Goal: Check status

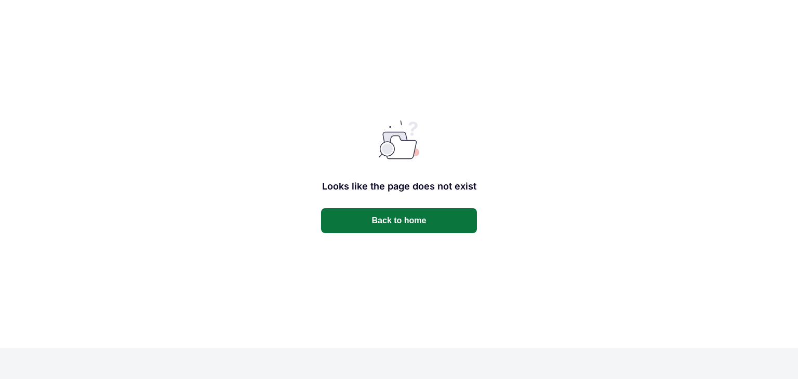
click at [366, 226] on button "Back to home" at bounding box center [399, 220] width 156 height 25
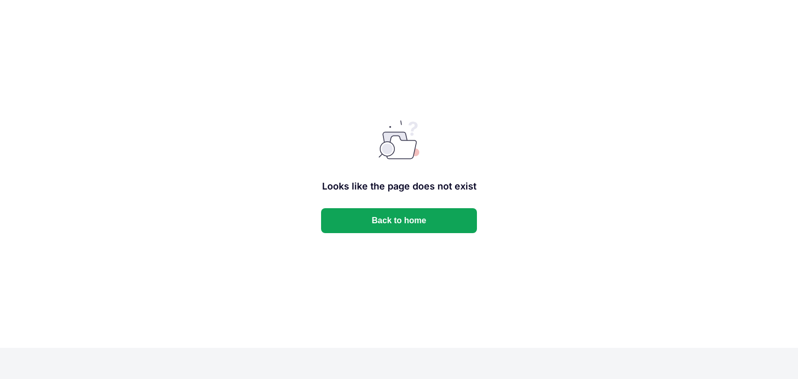
click at [377, 229] on button "Back to home" at bounding box center [399, 220] width 156 height 25
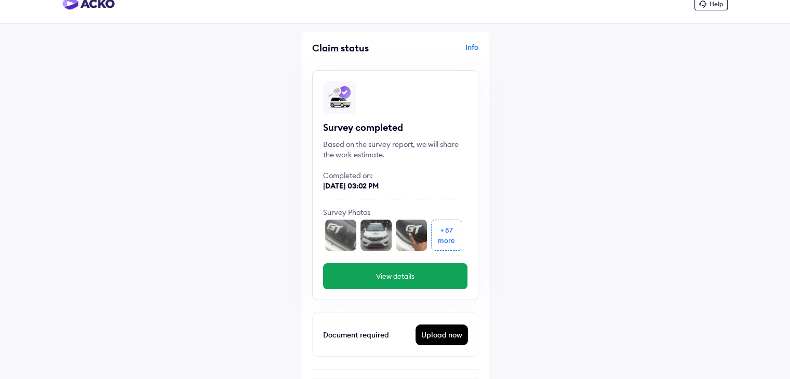
scroll to position [156, 0]
